Goal: Information Seeking & Learning: Stay updated

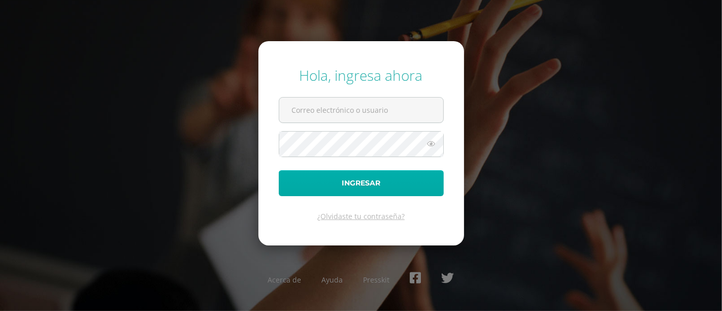
type input "[PERSON_NAME][DOMAIN_NAME][EMAIL_ADDRESS][DOMAIN_NAME]"
click at [361, 174] on button "Ingresar" at bounding box center [361, 183] width 165 height 26
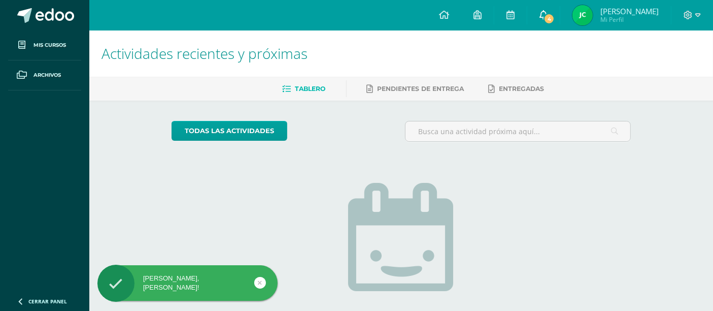
click at [548, 11] on icon at bounding box center [544, 14] width 8 height 9
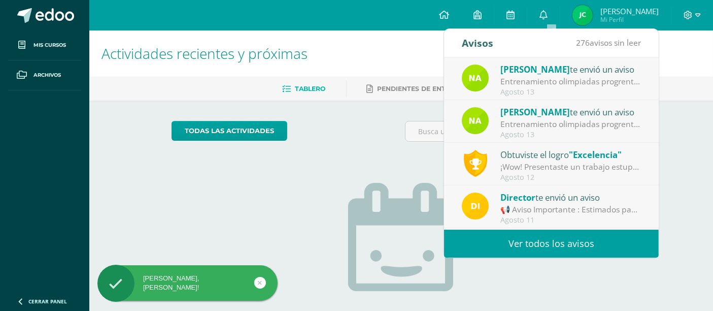
click at [588, 70] on div "Nancy Barrios te envió un aviso" at bounding box center [571, 68] width 141 height 13
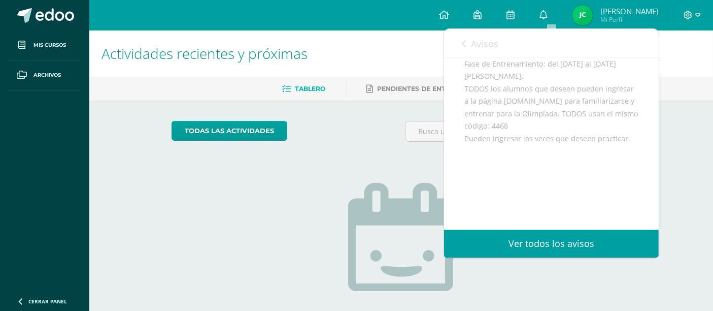
scroll to position [169, 0]
click at [476, 40] on span "Avisos" at bounding box center [484, 44] width 27 height 12
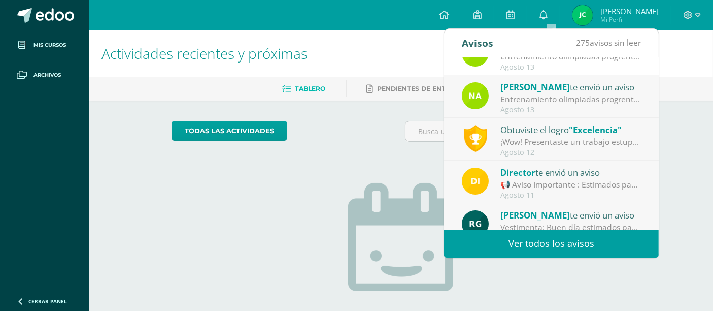
scroll to position [29, 0]
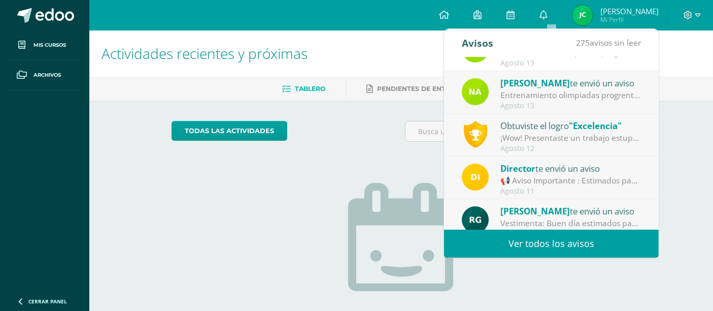
click at [594, 123] on span ""Excelencia"" at bounding box center [595, 126] width 53 height 12
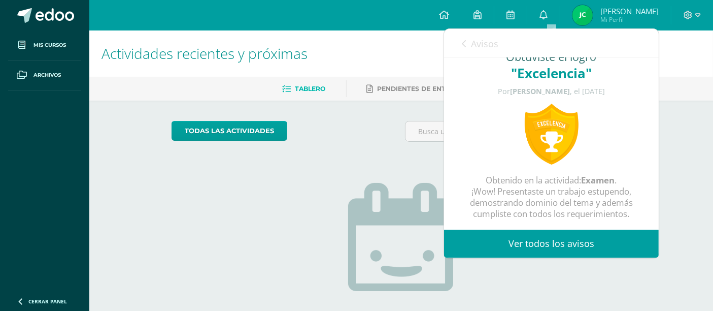
scroll to position [28, 0]
click at [474, 37] on link "Avisos" at bounding box center [480, 43] width 37 height 29
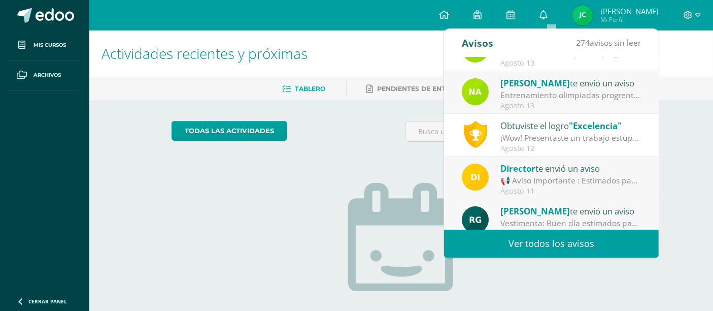
click at [591, 166] on div "Director te envió un aviso" at bounding box center [571, 167] width 141 height 13
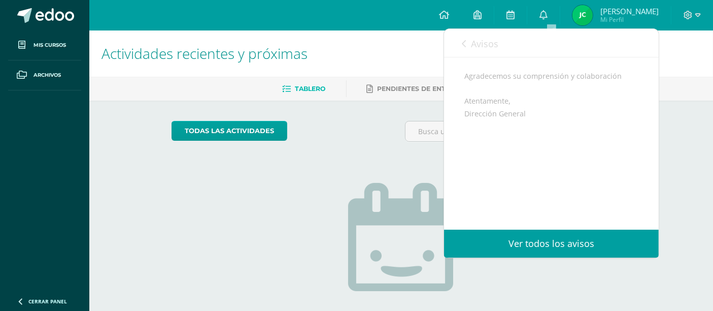
scroll to position [184, 0]
click at [480, 42] on span "Avisos" at bounding box center [484, 44] width 27 height 12
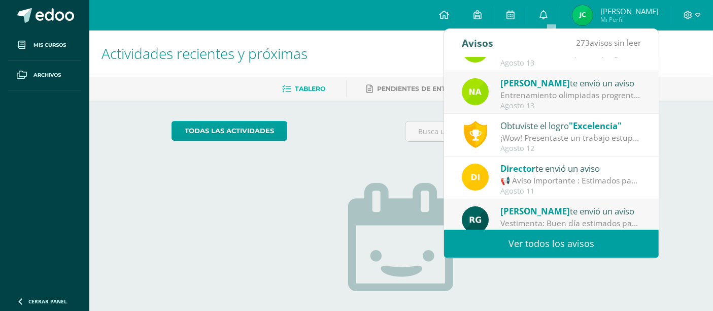
click at [702, 116] on div "Actividades recientes y próximas Tablero Pendientes de entrega Entregadas todas…" at bounding box center [401, 221] width 624 height 383
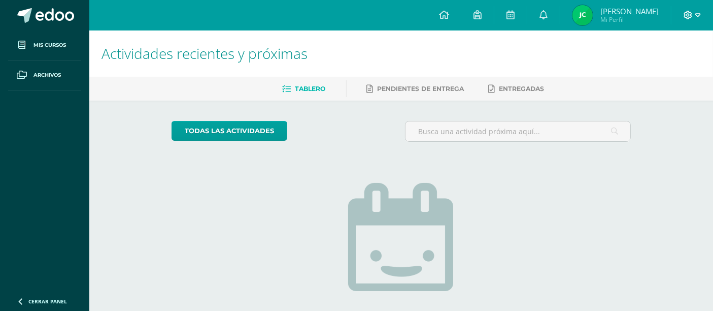
click at [691, 15] on icon at bounding box center [688, 15] width 9 height 9
click at [681, 74] on link "Cerrar sesión" at bounding box center [661, 69] width 80 height 15
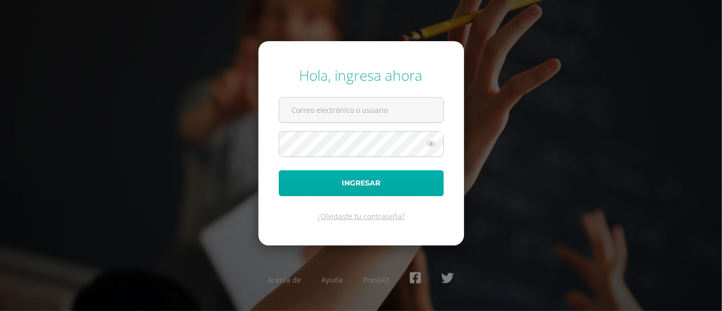
type input "[PERSON_NAME][DOMAIN_NAME][EMAIL_ADDRESS][DOMAIN_NAME]"
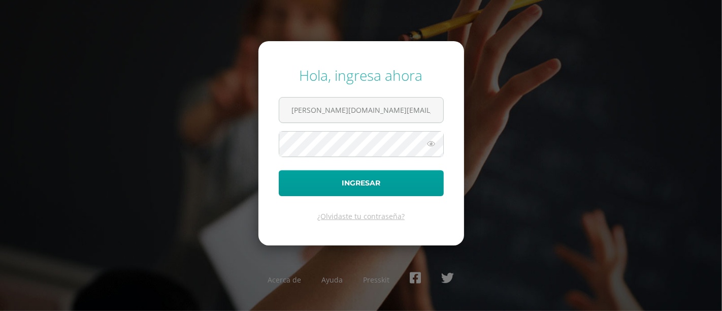
click at [638, 53] on div "Hola, ingresa ahora [PERSON_NAME][DOMAIN_NAME][EMAIL_ADDRESS][DOMAIN_NAME] Ingr…" at bounding box center [361, 155] width 730 height 311
